Goal: Information Seeking & Learning: Learn about a topic

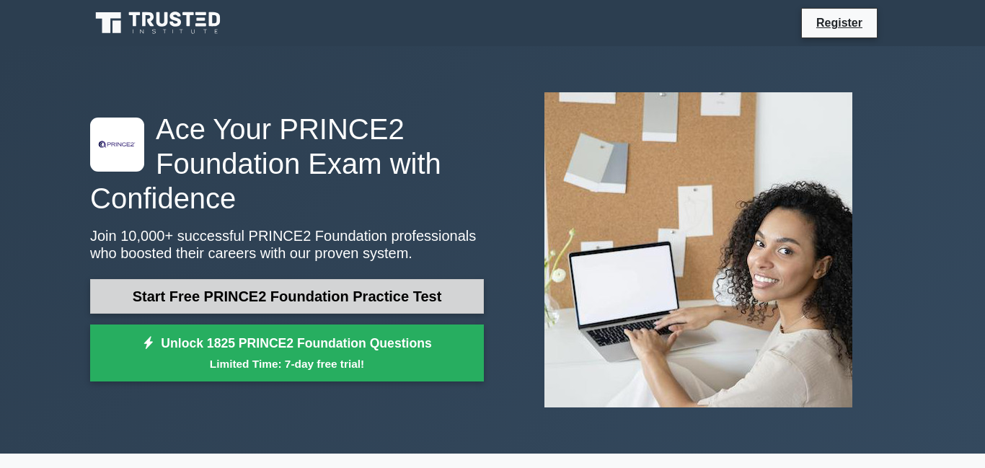
click at [291, 301] on link "Start Free PRINCE2 Foundation Practice Test" at bounding box center [287, 296] width 394 height 35
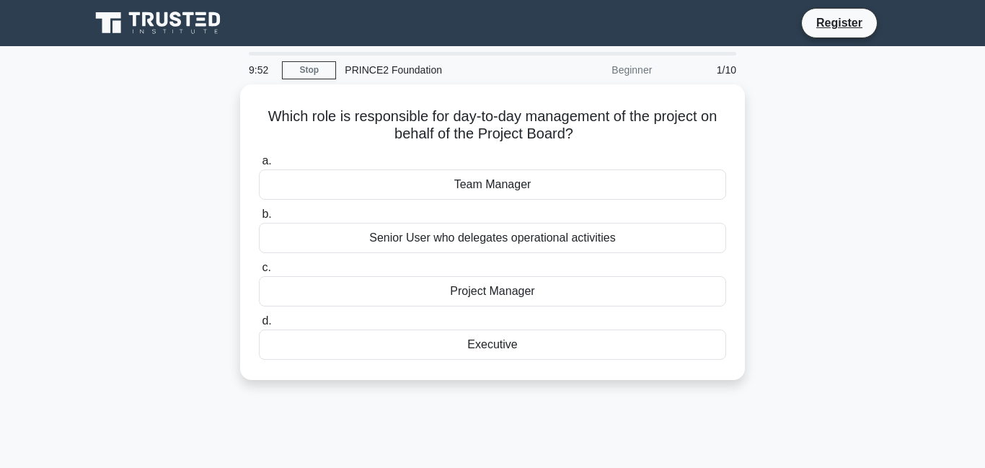
click at [891, 140] on div "Which role is responsible for day-to-day management of the project on behalf of…" at bounding box center [492, 240] width 822 height 313
